Goal: Navigation & Orientation: Find specific page/section

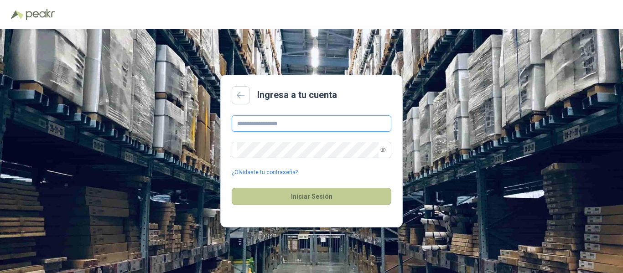
type input "**********"
click at [316, 194] on button "Iniciar Sesión" at bounding box center [312, 196] width 160 height 17
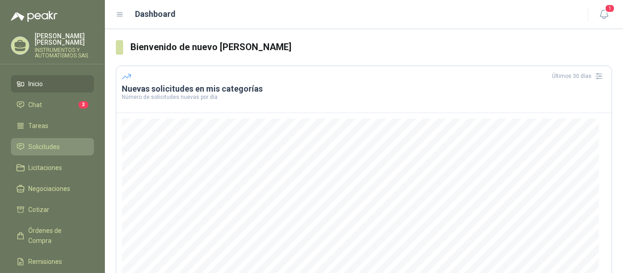
click at [39, 149] on span "Solicitudes" at bounding box center [43, 147] width 31 height 10
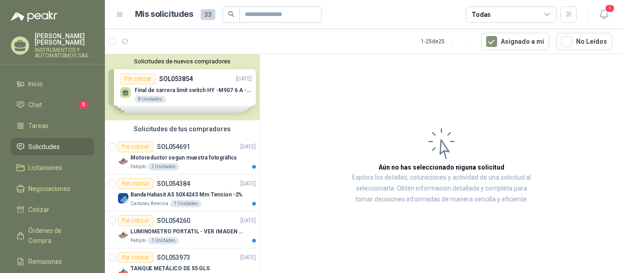
click at [175, 95] on div "Solicitudes de nuevos compradores Por cotizar SOL053854 [DATE] Final [PERSON_NA…" at bounding box center [182, 87] width 154 height 66
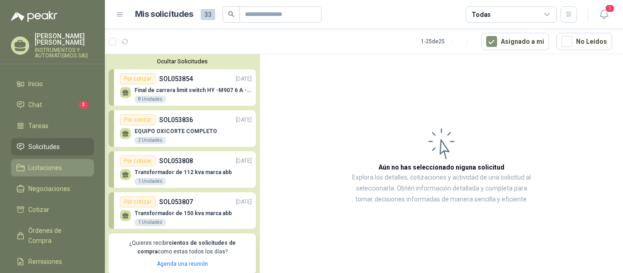
click at [54, 165] on span "Licitaciones" at bounding box center [45, 168] width 34 height 10
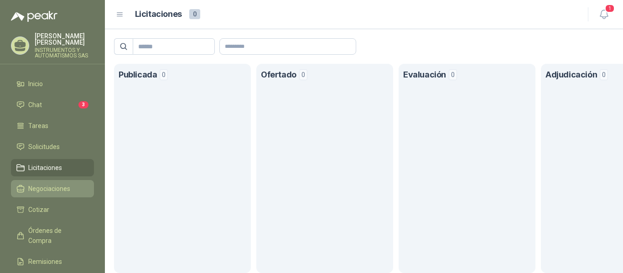
click at [51, 186] on span "Negociaciones" at bounding box center [49, 189] width 42 height 10
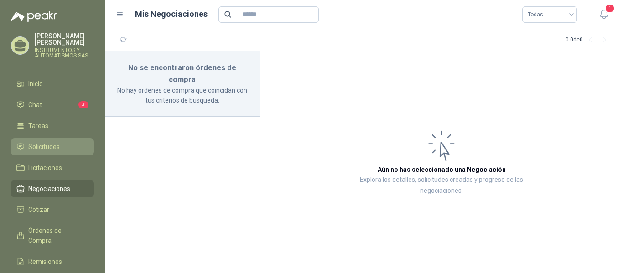
click at [46, 145] on span "Solicitudes" at bounding box center [43, 147] width 31 height 10
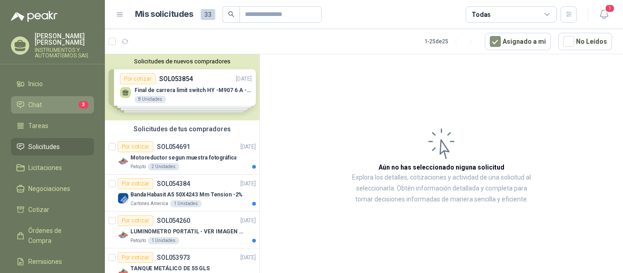
click at [37, 104] on span "Chat" at bounding box center [35, 105] width 14 height 10
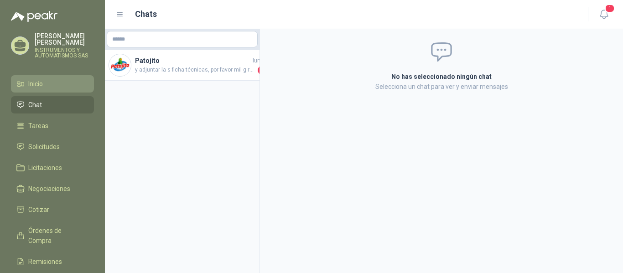
click at [36, 83] on span "Inicio" at bounding box center [35, 84] width 15 height 10
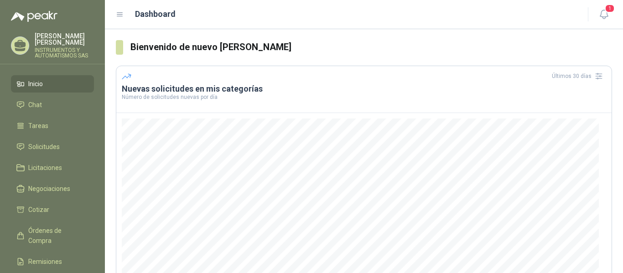
click at [38, 39] on p "[PERSON_NAME]" at bounding box center [64, 39] width 59 height 13
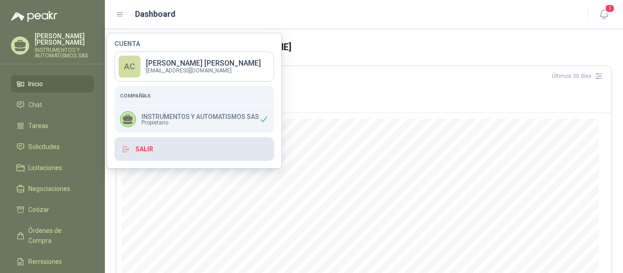
click at [150, 149] on button "Salir" at bounding box center [194, 149] width 160 height 24
